Goal: Information Seeking & Learning: Learn about a topic

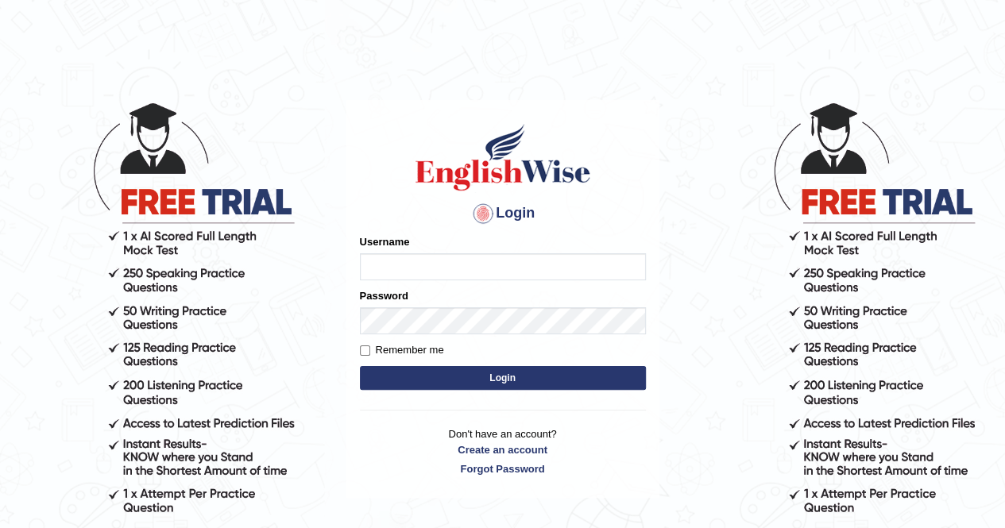
type input "Kiran1228"
click at [473, 382] on button "Login" at bounding box center [503, 378] width 286 height 24
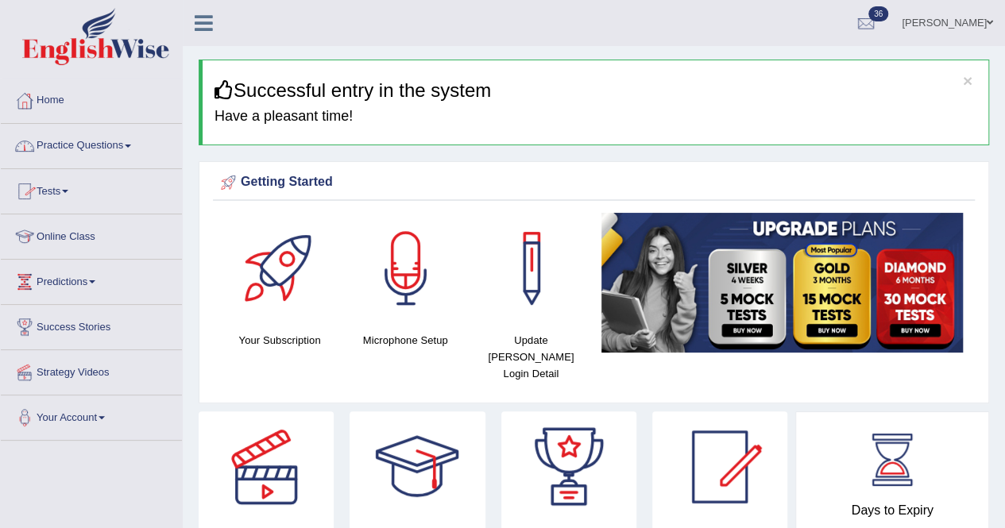
click at [111, 147] on link "Practice Questions" at bounding box center [91, 144] width 181 height 40
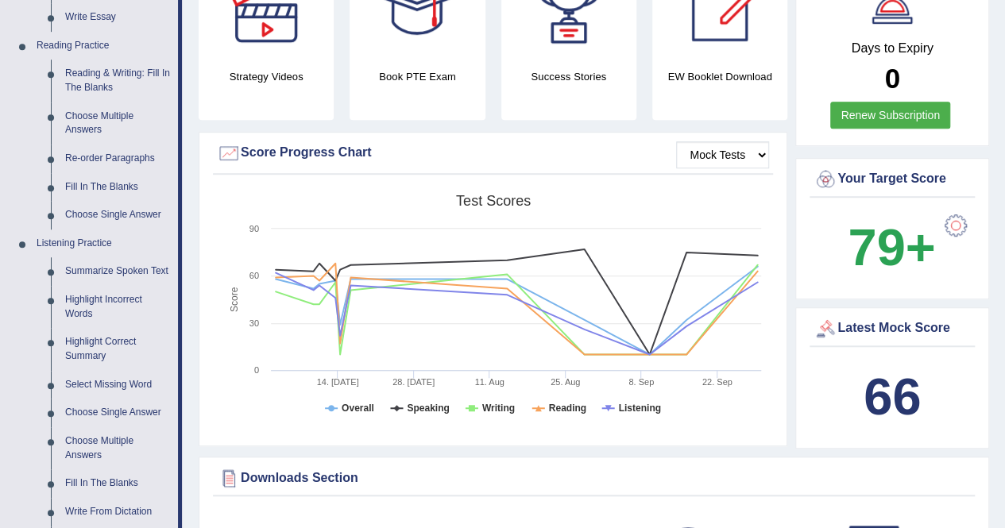
scroll to position [925, 0]
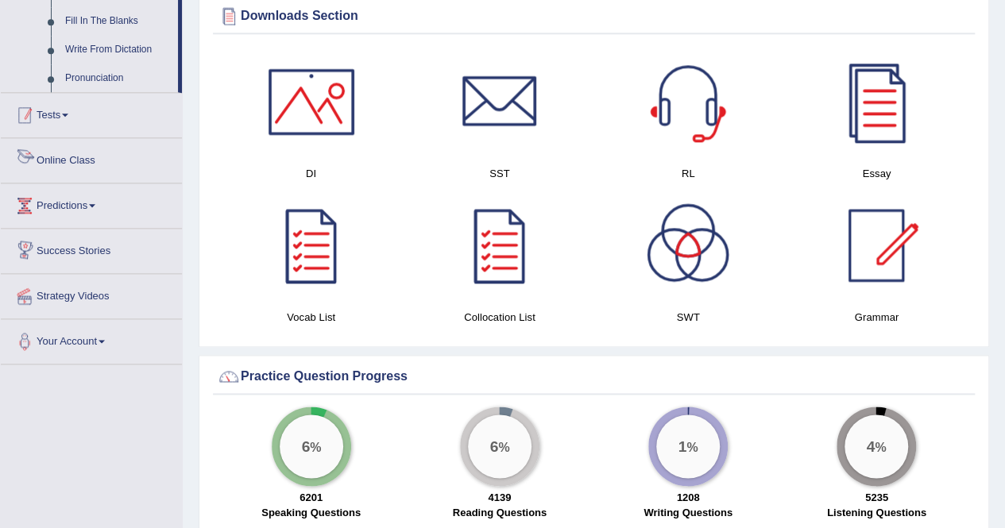
click at [60, 122] on link "Tests" at bounding box center [91, 113] width 181 height 40
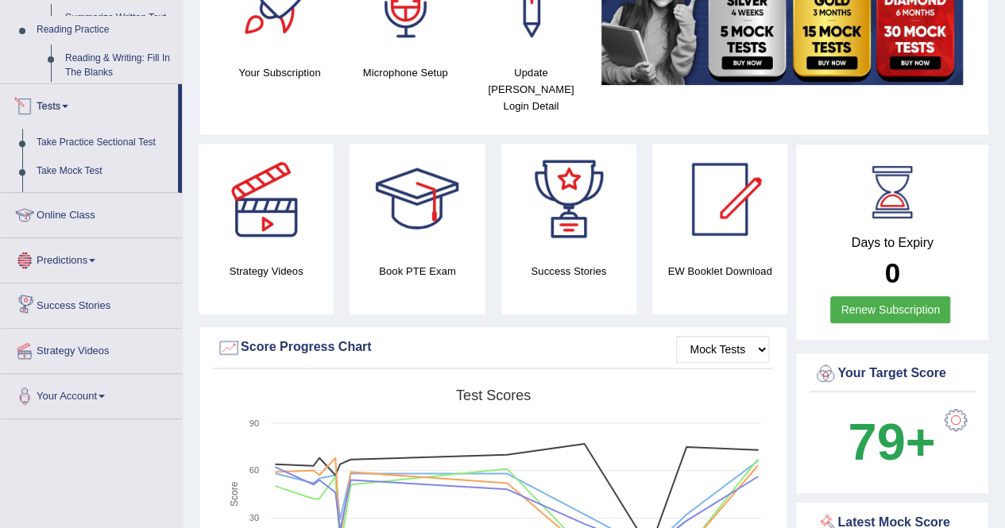
scroll to position [202, 0]
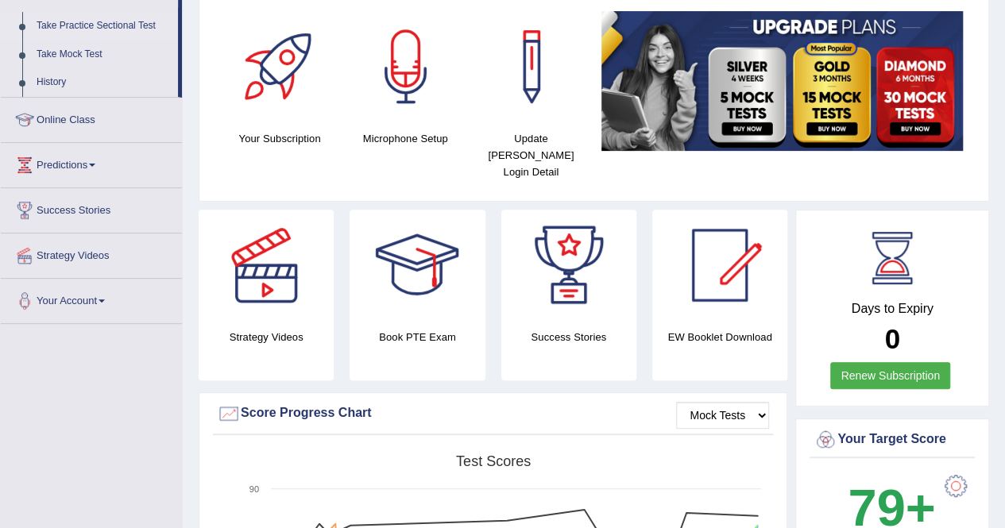
click at [92, 25] on link "Take Practice Sectional Test" at bounding box center [103, 26] width 149 height 29
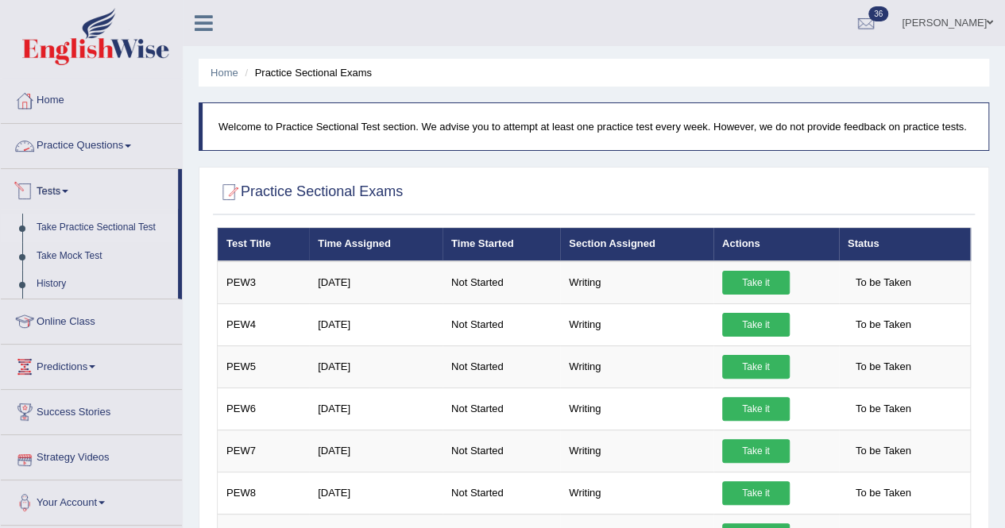
click at [68, 150] on link "Practice Questions" at bounding box center [91, 144] width 181 height 40
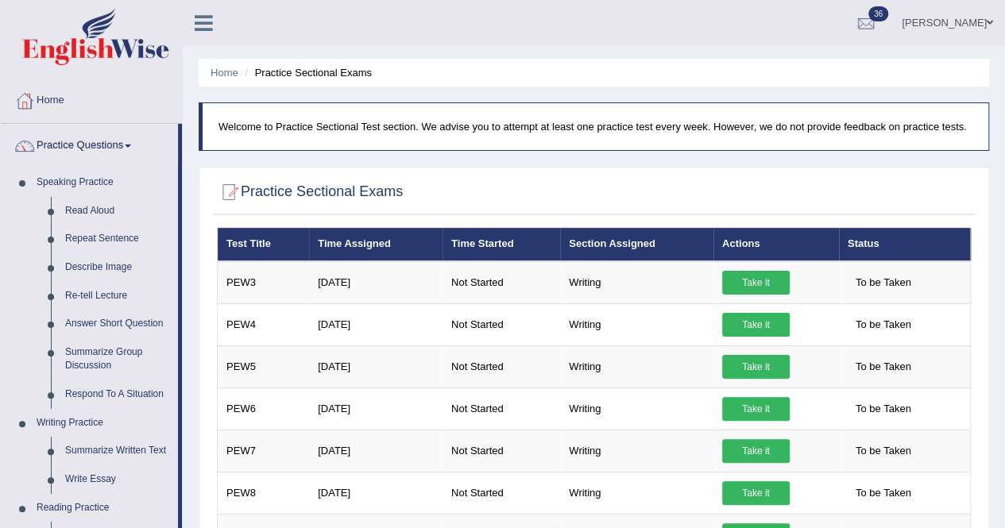
scroll to position [462, 0]
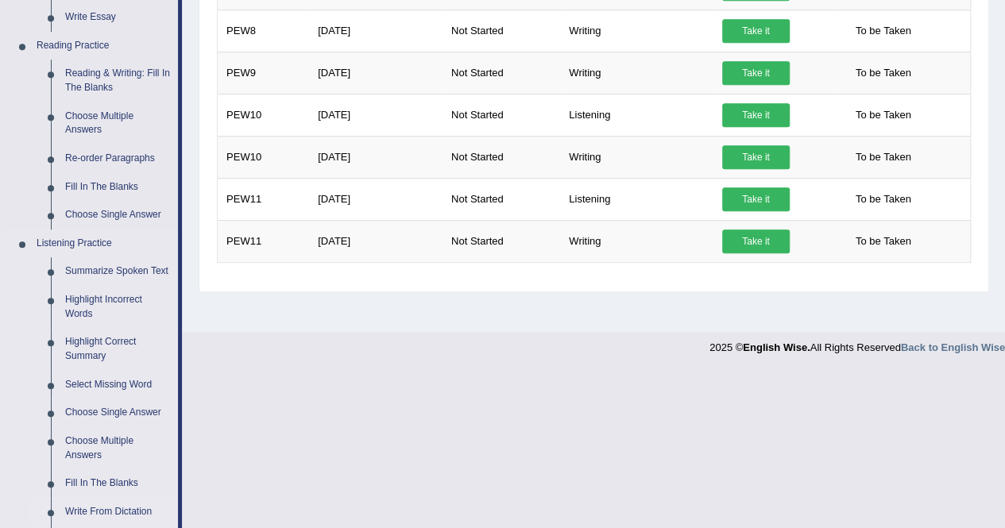
click at [110, 510] on link "Write From Dictation" at bounding box center [118, 512] width 120 height 29
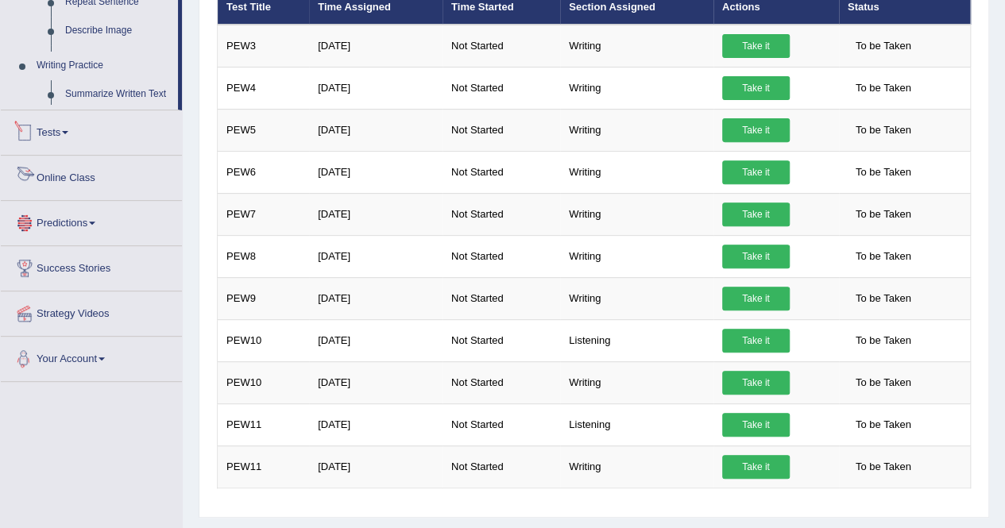
scroll to position [305, 0]
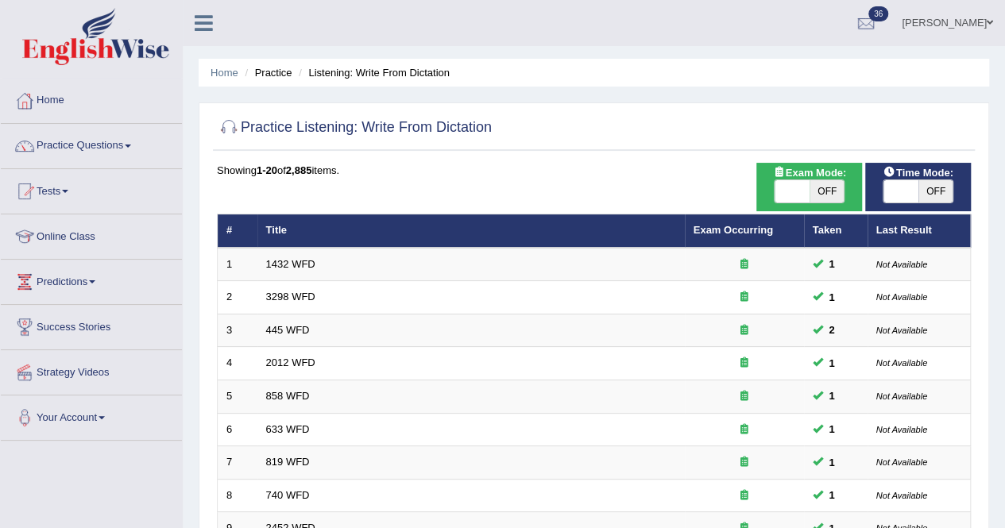
click at [789, 187] on span at bounding box center [791, 191] width 35 height 22
checkbox input "true"
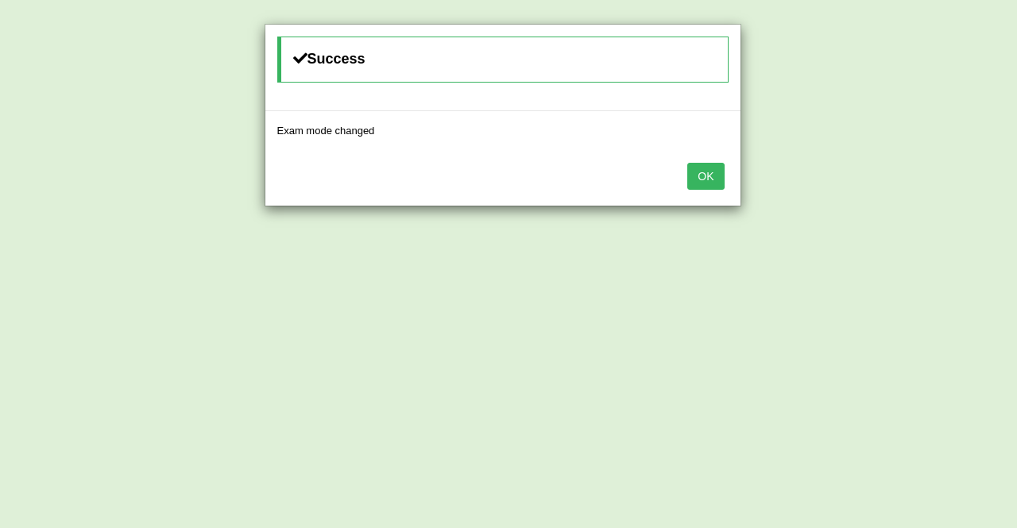
click at [715, 182] on button "OK" at bounding box center [705, 176] width 37 height 27
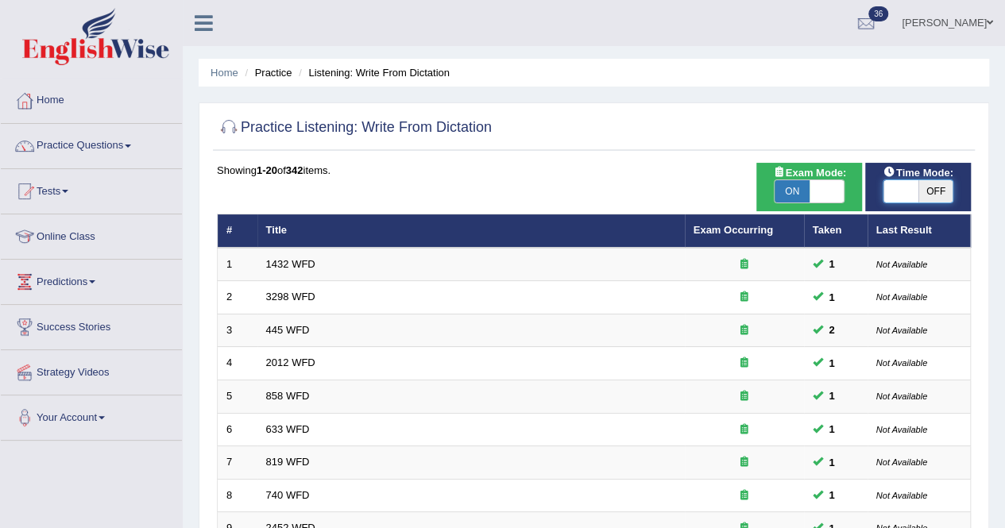
click at [900, 187] on span at bounding box center [900, 191] width 35 height 22
checkbox input "true"
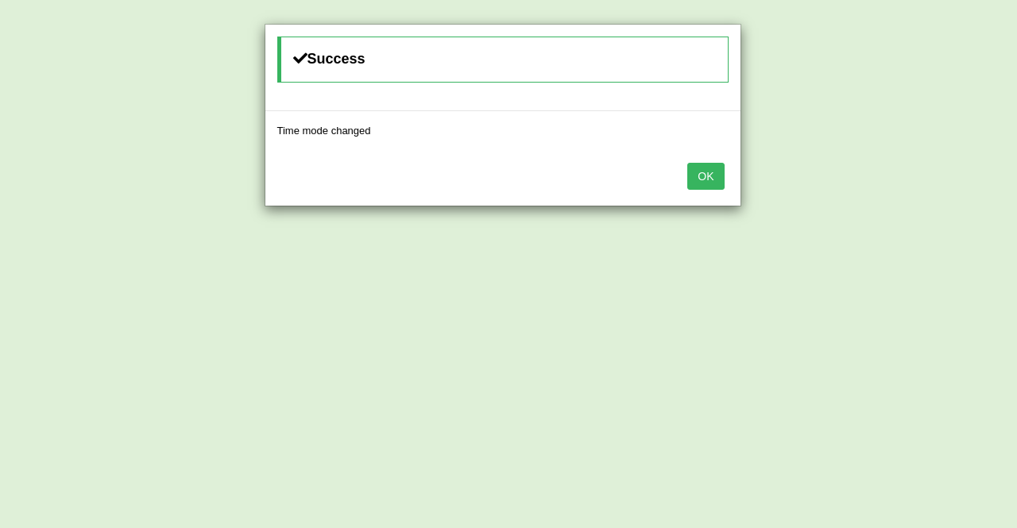
click at [712, 178] on button "OK" at bounding box center [705, 176] width 37 height 27
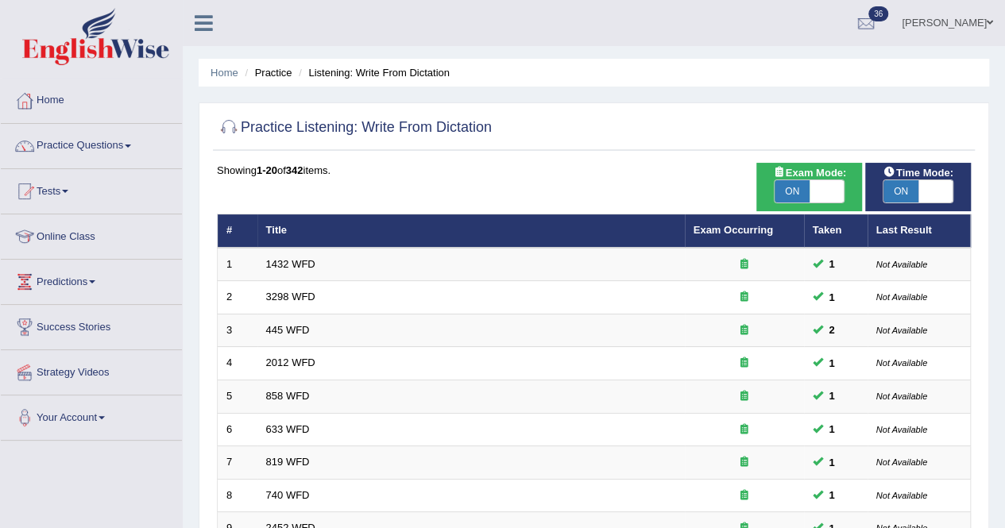
scroll to position [462, 0]
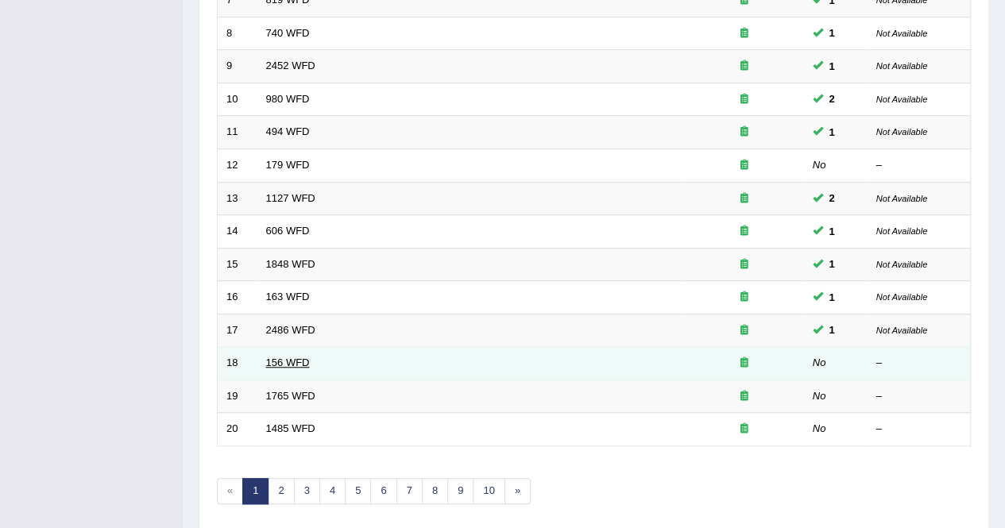
click at [294, 362] on link "156 WFD" at bounding box center [288, 363] width 44 height 12
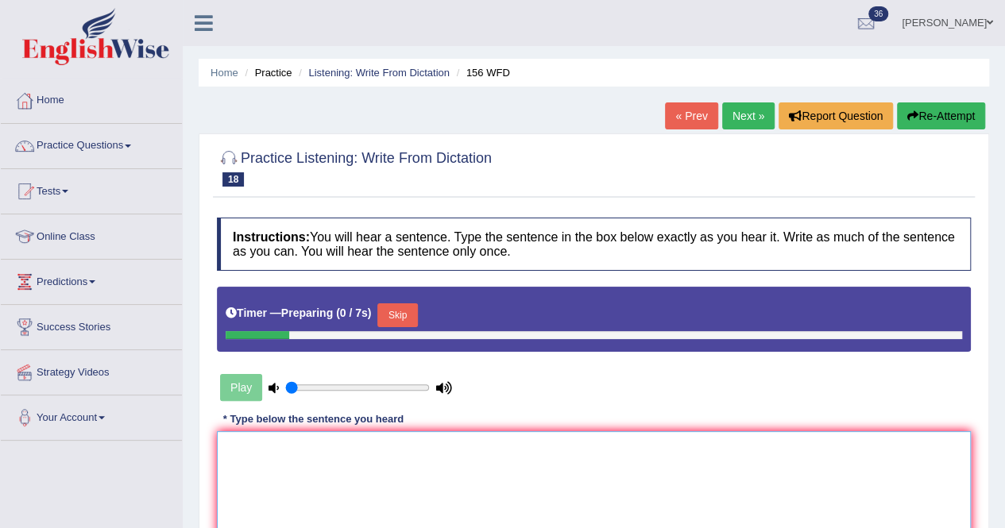
click at [304, 454] on textarea at bounding box center [594, 508] width 754 height 154
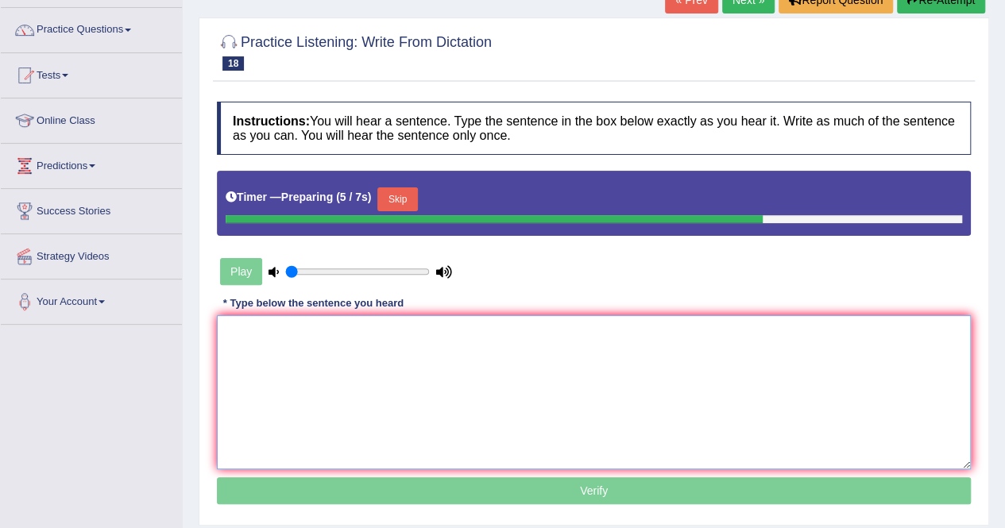
scroll to position [127, 0]
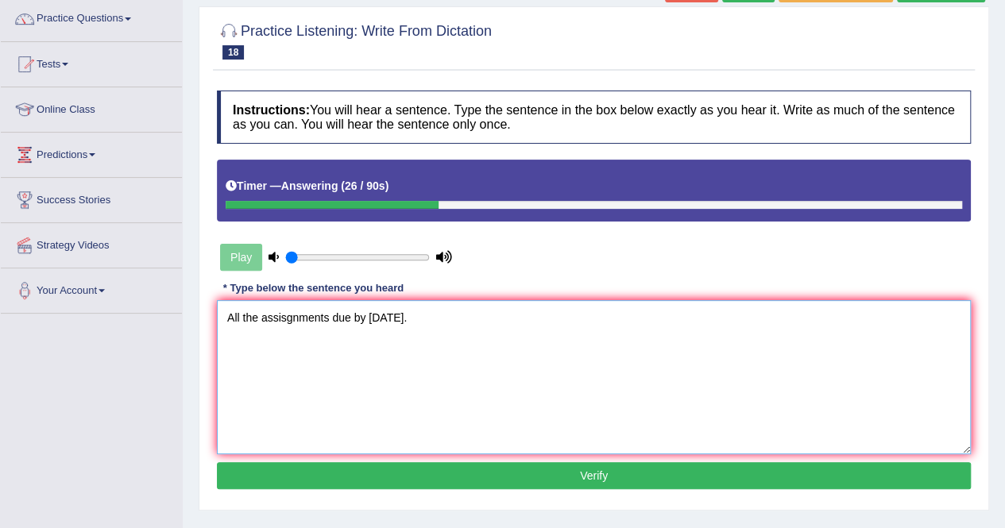
click at [332, 315] on textarea "All the assisgnments due by tomorrow." at bounding box center [594, 377] width 754 height 154
type textarea "All the assisgnments are due by tomorrow."
click at [599, 477] on button "Verify" at bounding box center [594, 475] width 754 height 27
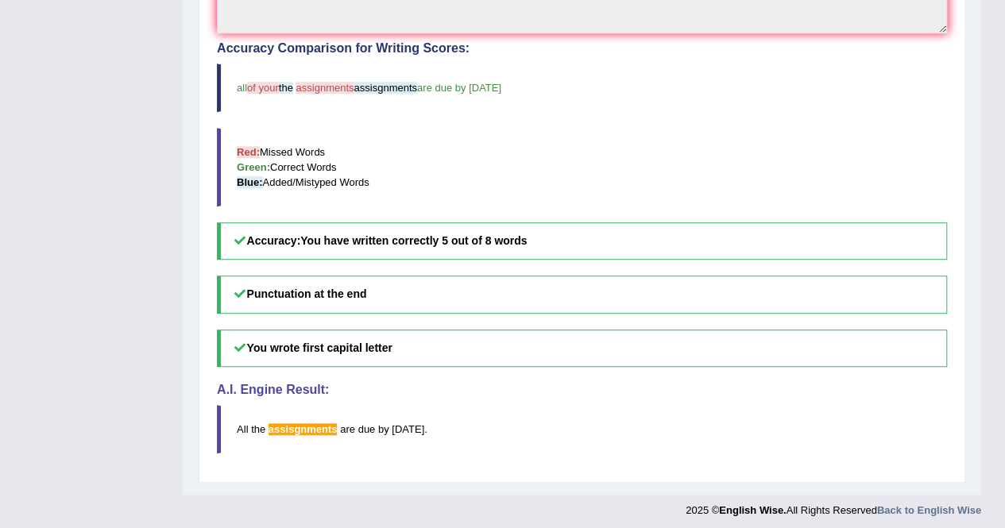
scroll to position [79, 0]
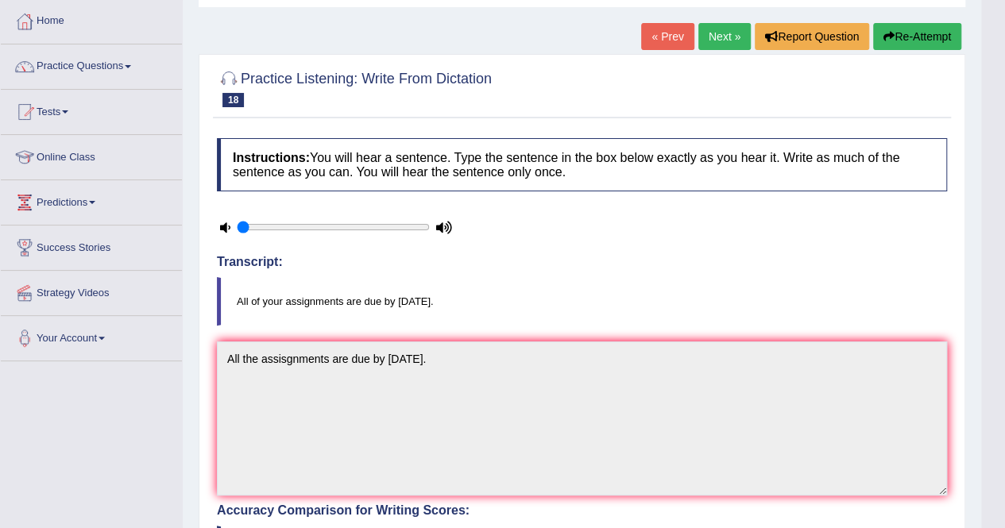
click at [897, 39] on button "Re-Attempt" at bounding box center [917, 36] width 88 height 27
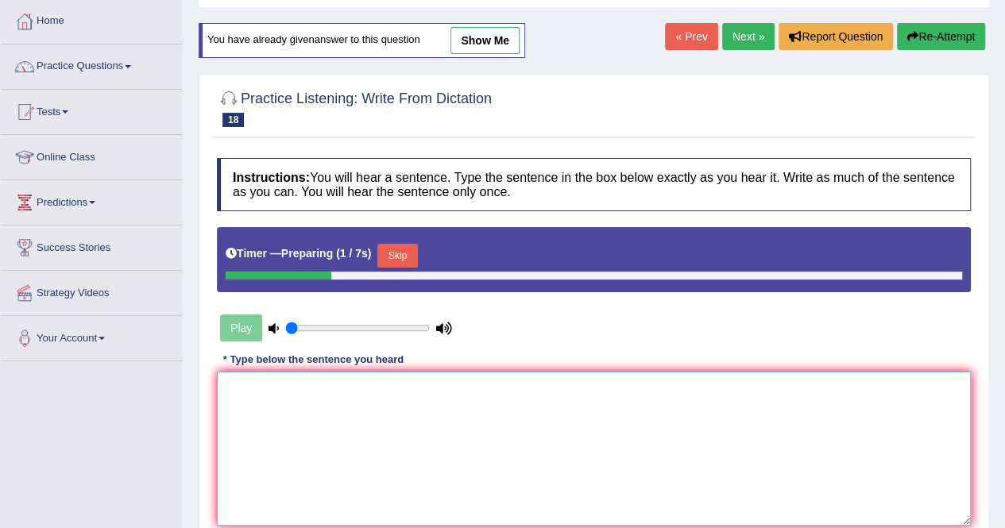
click at [291, 412] on textarea at bounding box center [594, 449] width 754 height 154
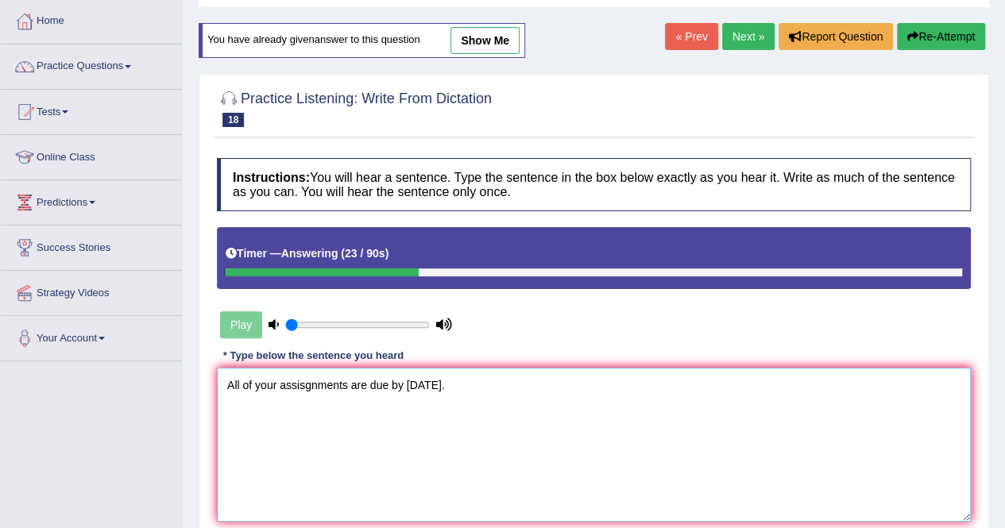
click at [305, 385] on textarea "All of your assisgnments are due by [DATE]." at bounding box center [594, 445] width 754 height 154
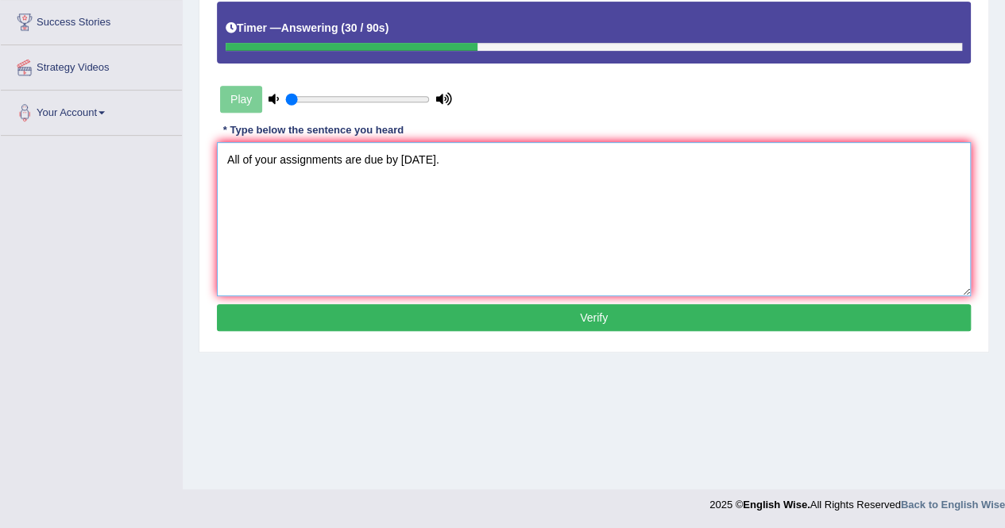
type textarea "All of your assignments are due by [DATE]."
click at [581, 312] on button "Verify" at bounding box center [594, 317] width 754 height 27
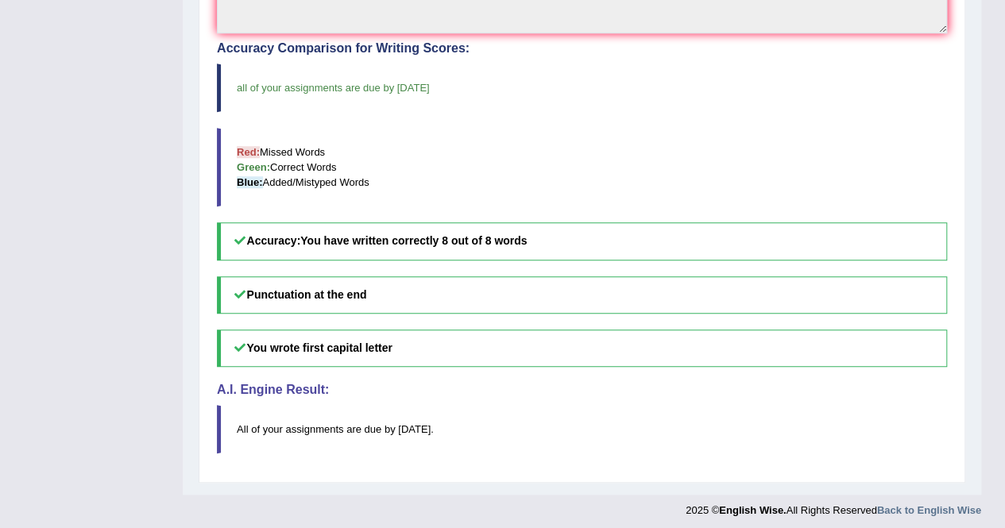
scroll to position [87, 0]
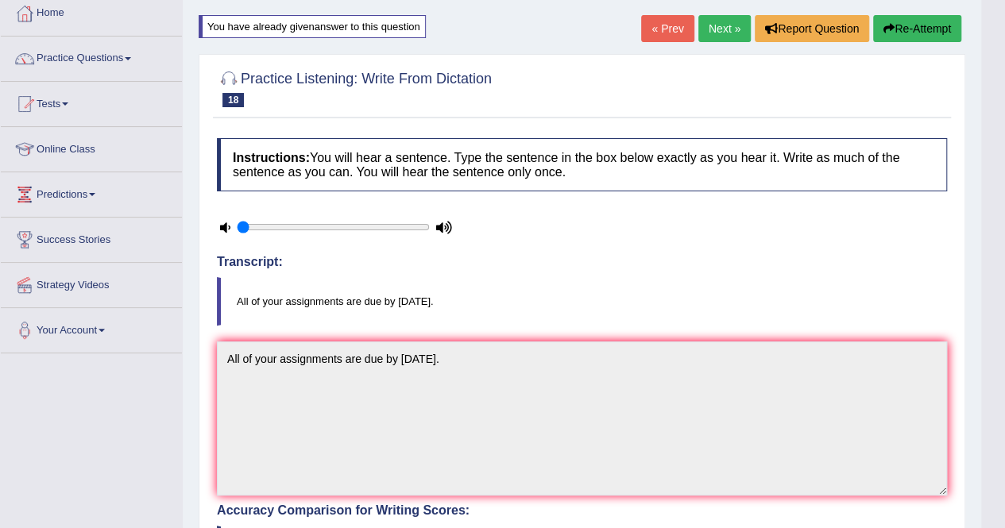
click at [716, 26] on link "Next »" at bounding box center [724, 28] width 52 height 27
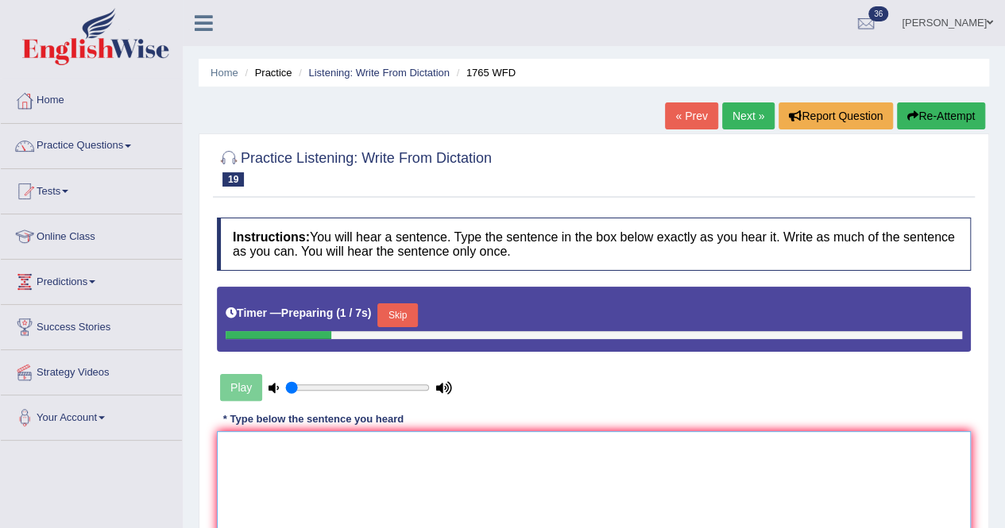
click at [322, 465] on textarea at bounding box center [594, 508] width 754 height 154
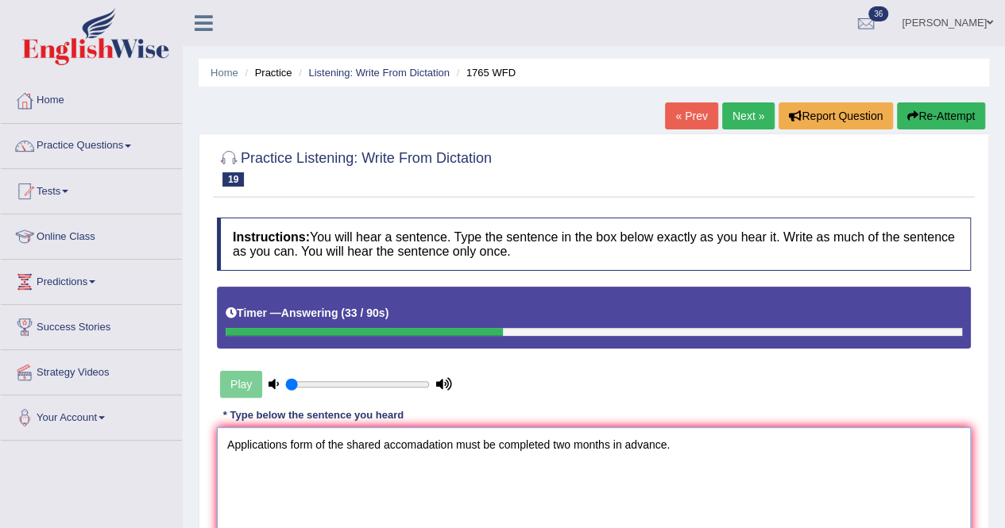
click at [317, 446] on textarea "Applications form of the shared accomadation must be completed two months in ad…" at bounding box center [594, 504] width 754 height 154
click at [578, 463] on textarea "Applications form forms of the shared accomadation must be completed two months…" at bounding box center [594, 504] width 754 height 154
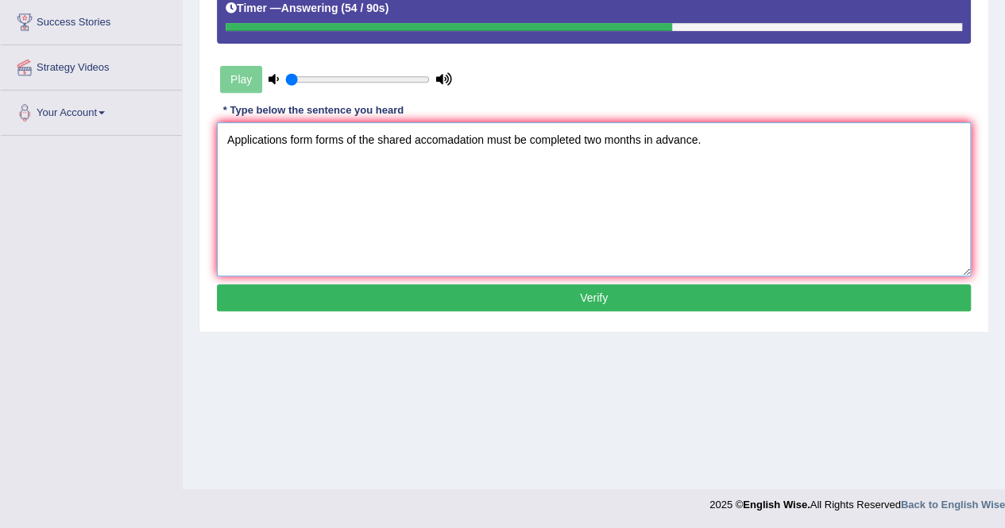
type textarea "Applications form forms of the shared accomadation must be completed two months…"
click at [542, 292] on button "Verify" at bounding box center [594, 297] width 754 height 27
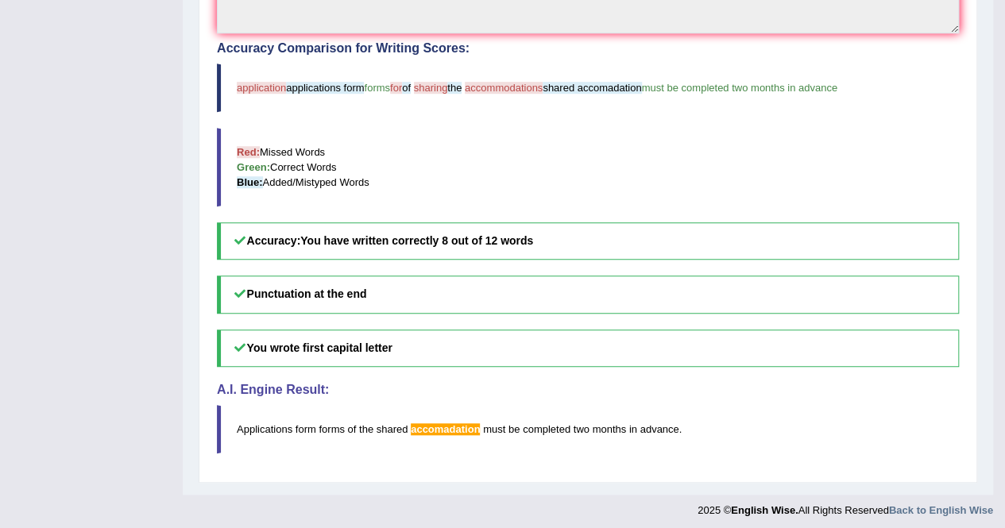
scroll to position [79, 0]
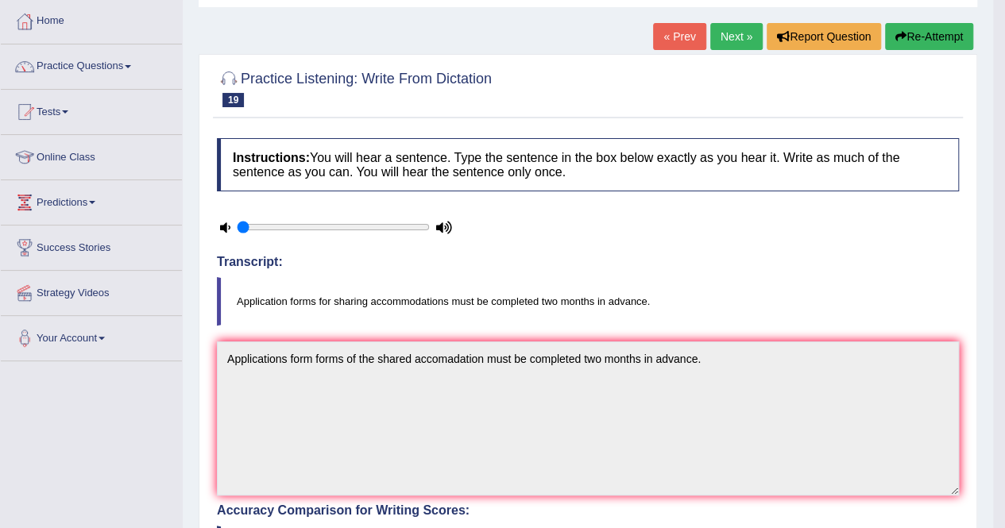
click at [716, 34] on link "Next »" at bounding box center [736, 36] width 52 height 27
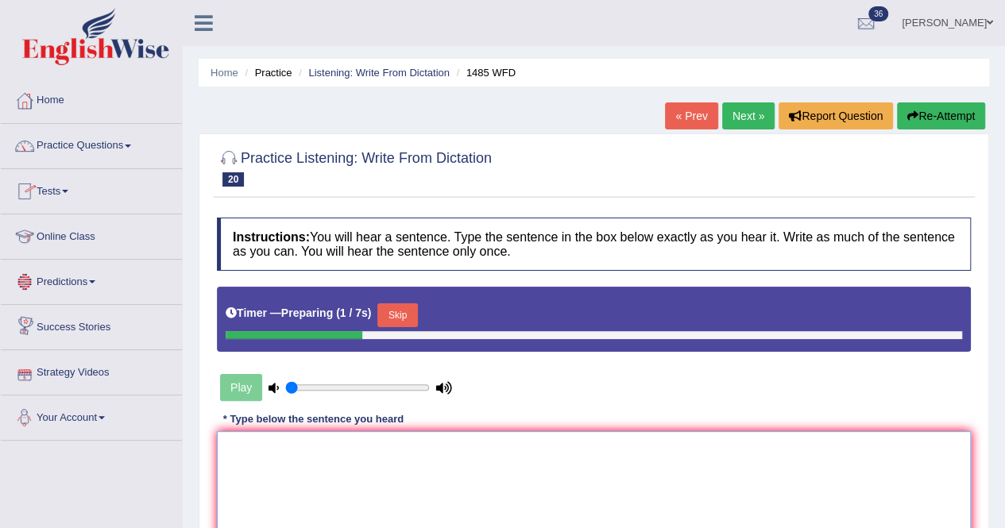
click at [268, 481] on textarea at bounding box center [594, 508] width 754 height 154
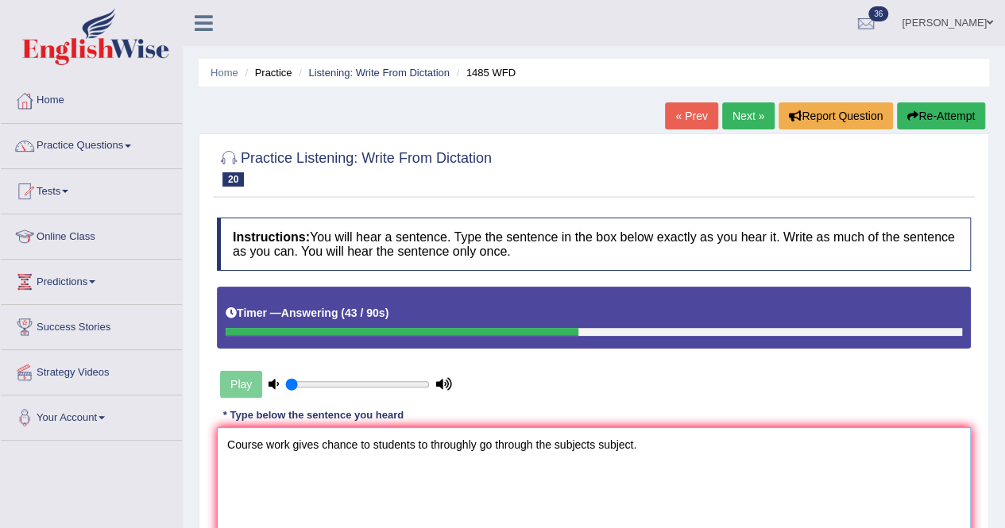
click at [292, 444] on textarea "Course work gives chance to students to throughly go through the subjects subje…" at bounding box center [594, 504] width 754 height 154
click at [427, 447] on textarea "Course work works give gives chance to students to throughly go through the sub…" at bounding box center [594, 504] width 754 height 154
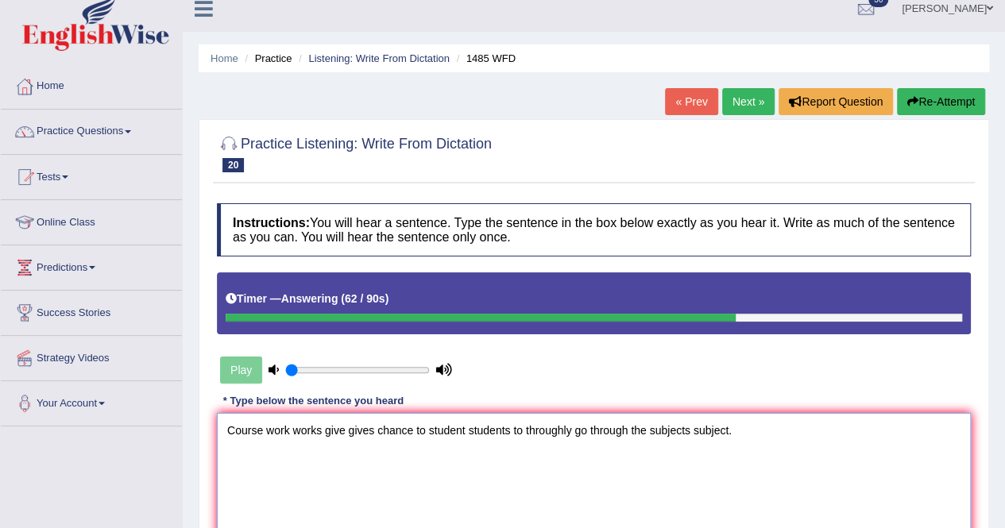
click at [631, 427] on textarea "Course work works give gives chance to student students to throughly go through…" at bounding box center [594, 490] width 754 height 154
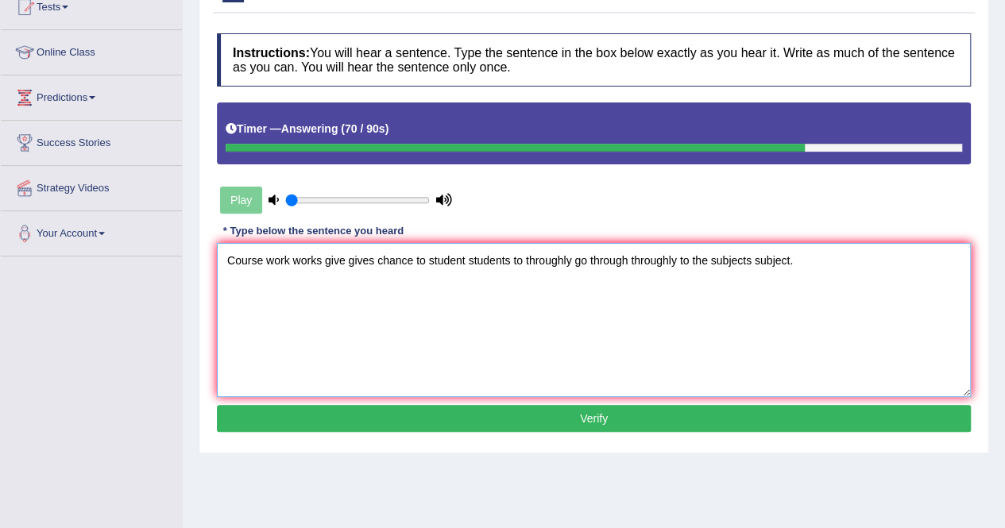
scroll to position [195, 0]
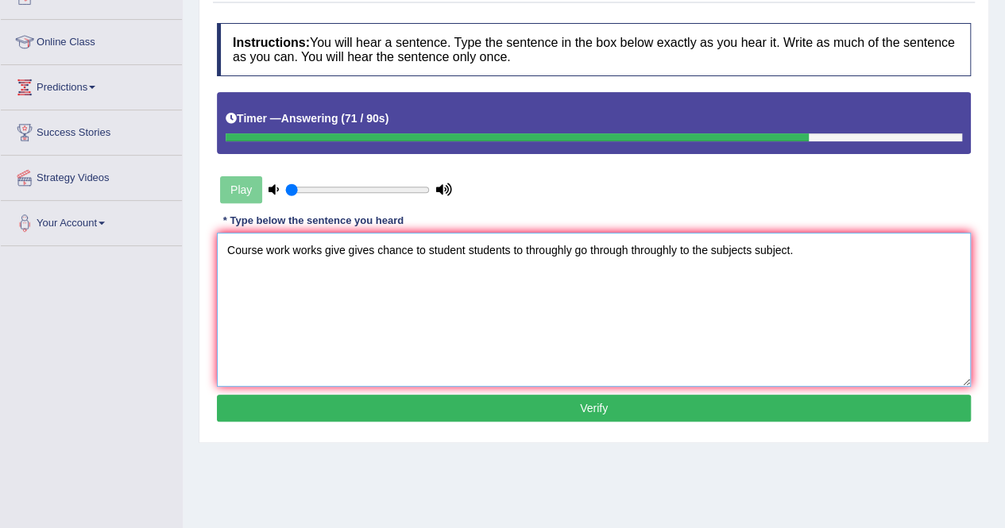
type textarea "Course work works give gives chance to student students to throughly go through…"
click at [647, 405] on button "Verify" at bounding box center [594, 408] width 754 height 27
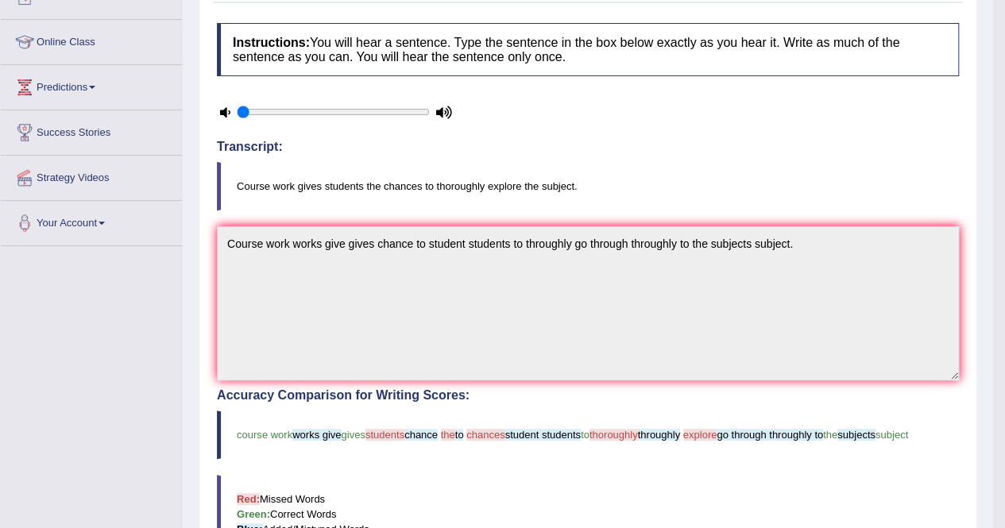
scroll to position [542, 0]
